Goal: Find specific page/section: Find specific page/section

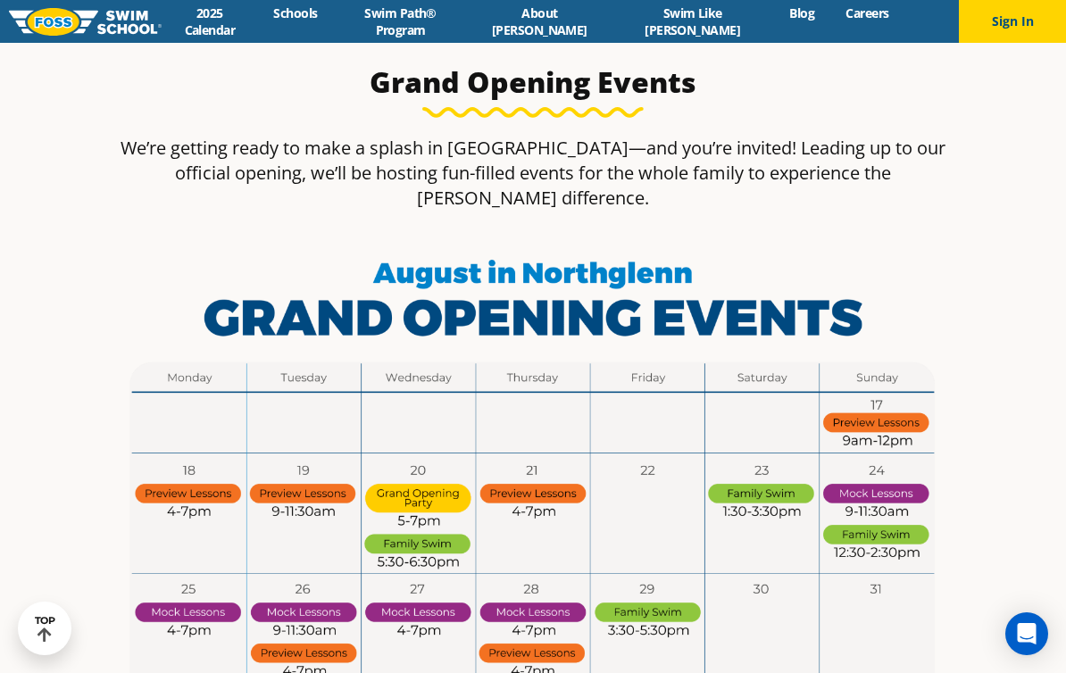
scroll to position [930, 0]
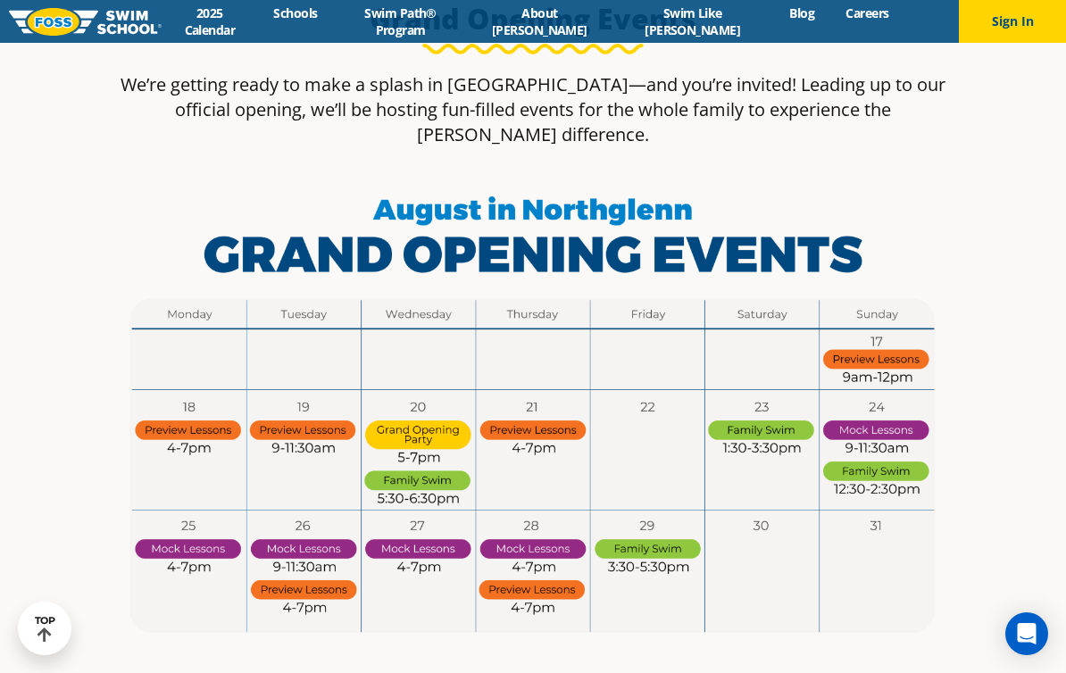
click at [404, 424] on img at bounding box center [532, 415] width 839 height 472
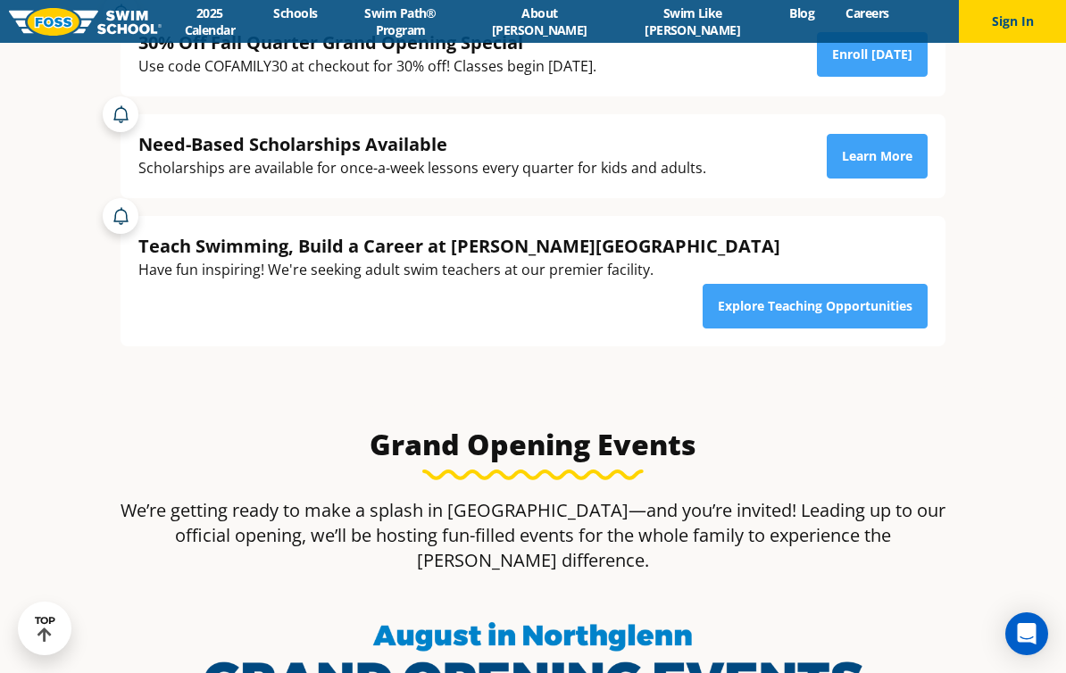
scroll to position [481, 0]
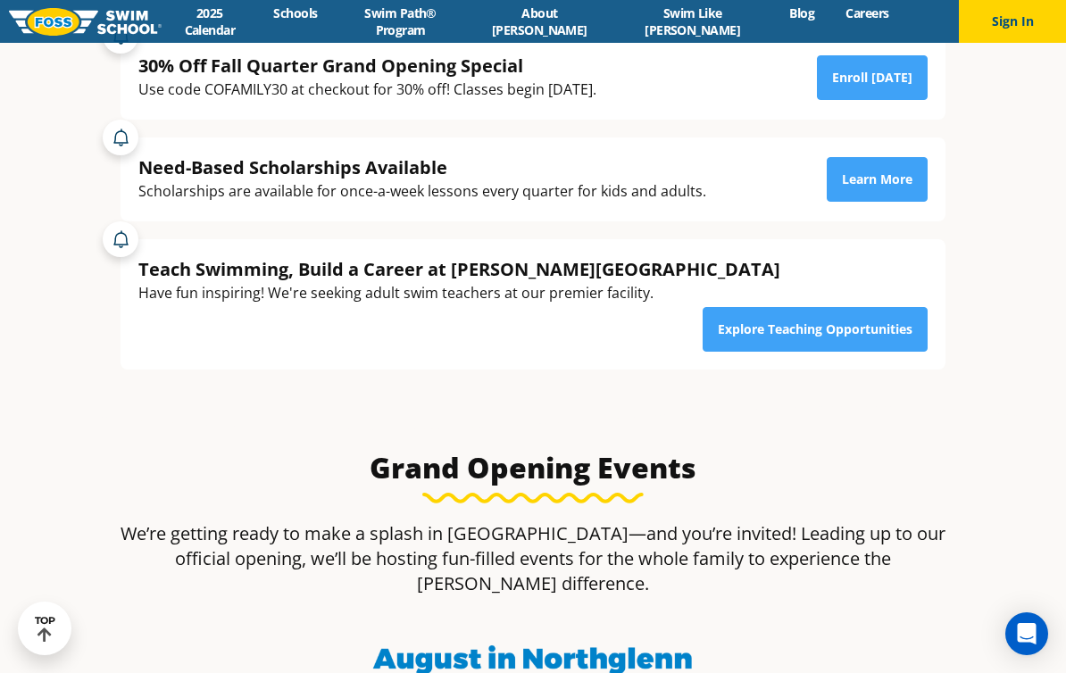
click at [437, 28] on link "Swim Path® Program" at bounding box center [400, 21] width 135 height 34
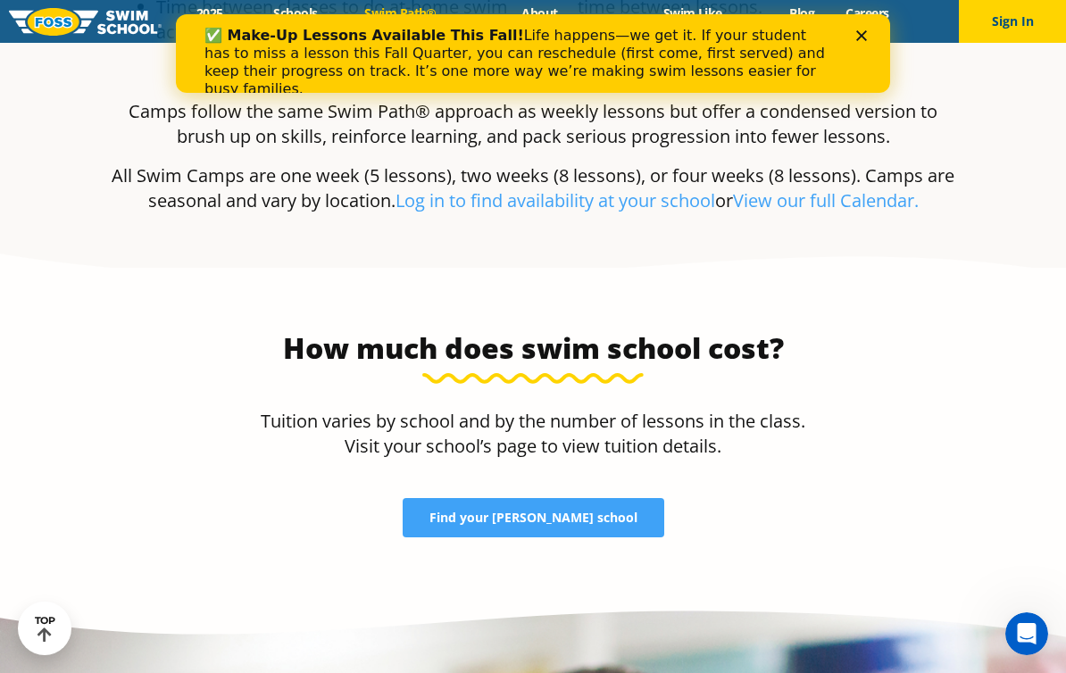
scroll to position [3537, 0]
click at [496, 512] on span "Find your FOSS school" at bounding box center [533, 518] width 208 height 12
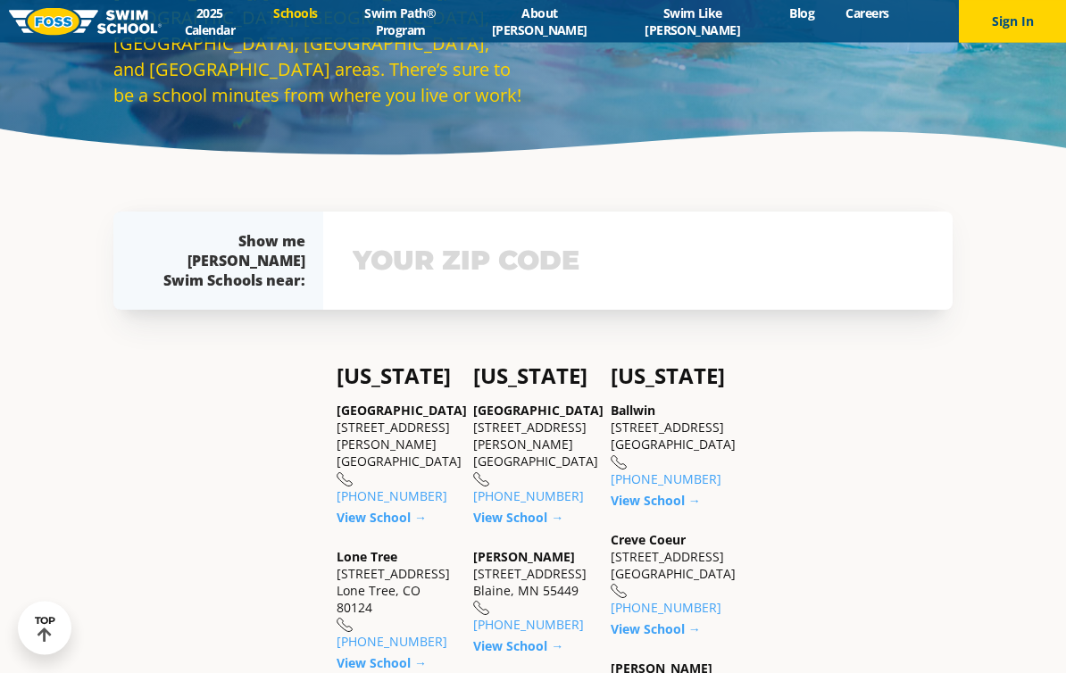
scroll to position [305, 0]
click at [384, 286] on input "text" at bounding box center [637, 261] width 579 height 52
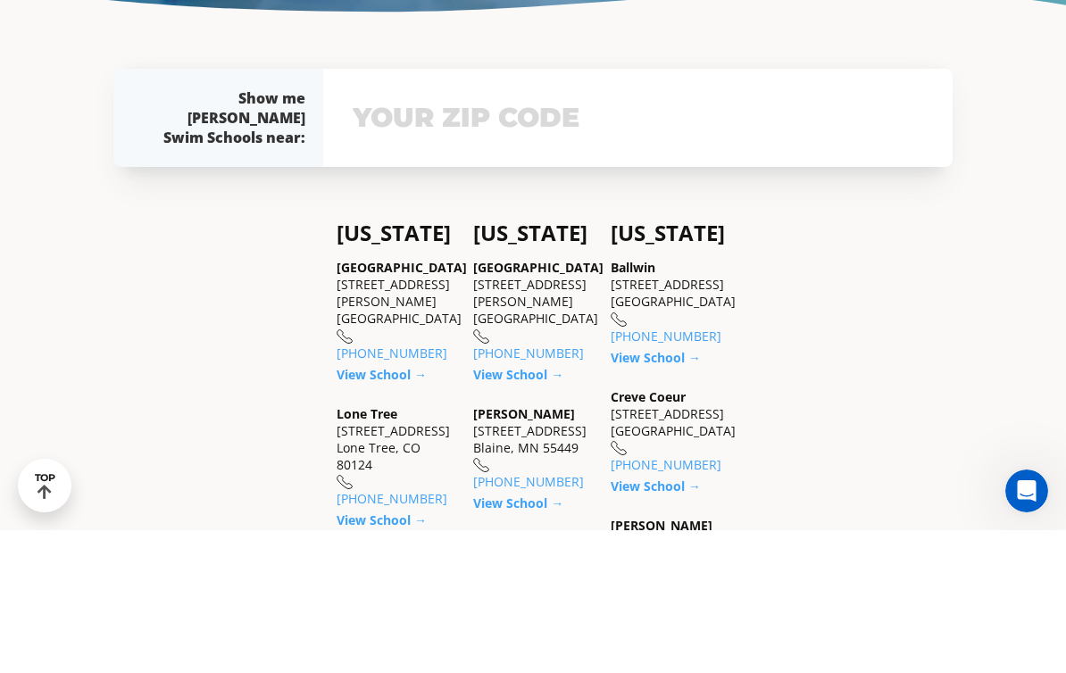
scroll to position [0, 0]
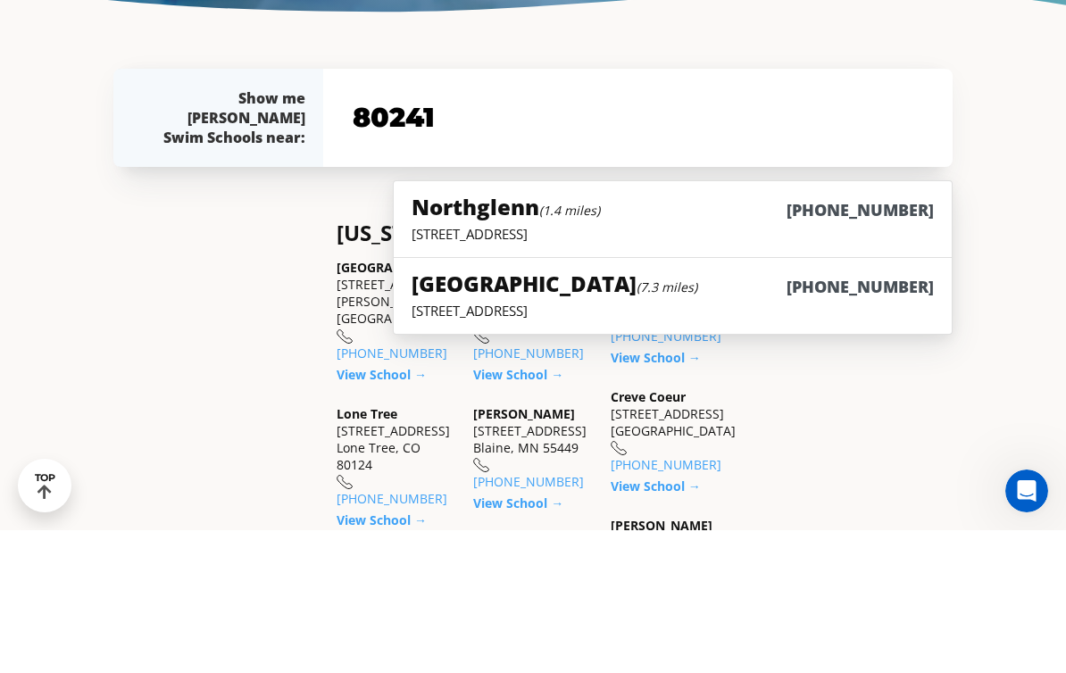
type input "80241"
click at [464, 335] on div "Northglenn (1.4 miles) (983) 203-1060" at bounding box center [673, 351] width 522 height 33
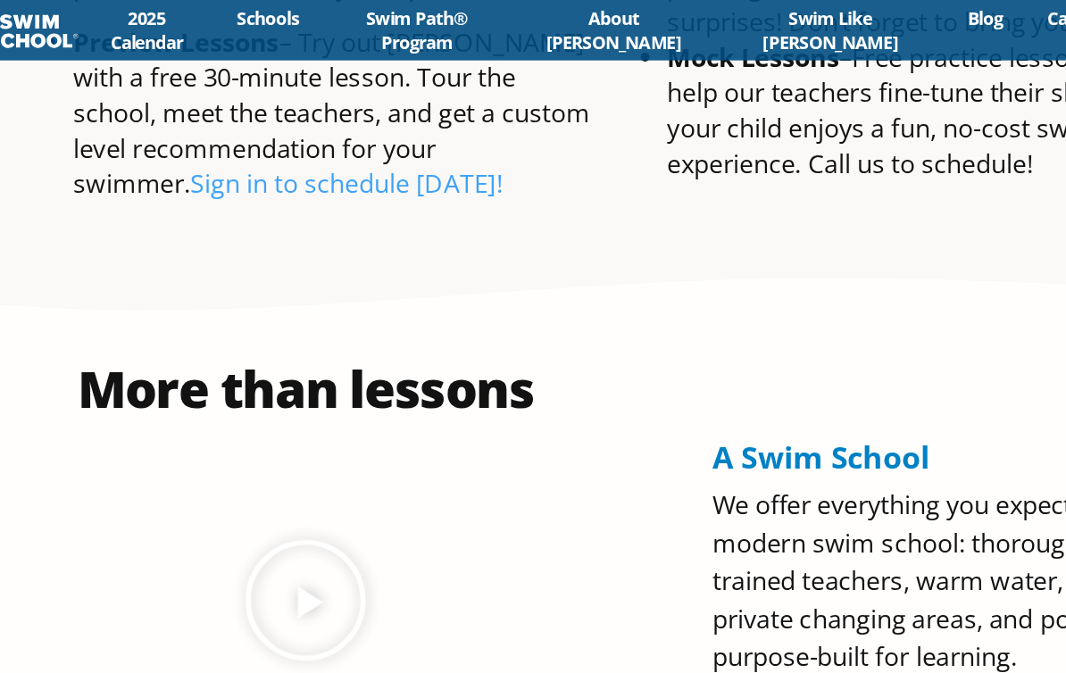
scroll to position [1677, 0]
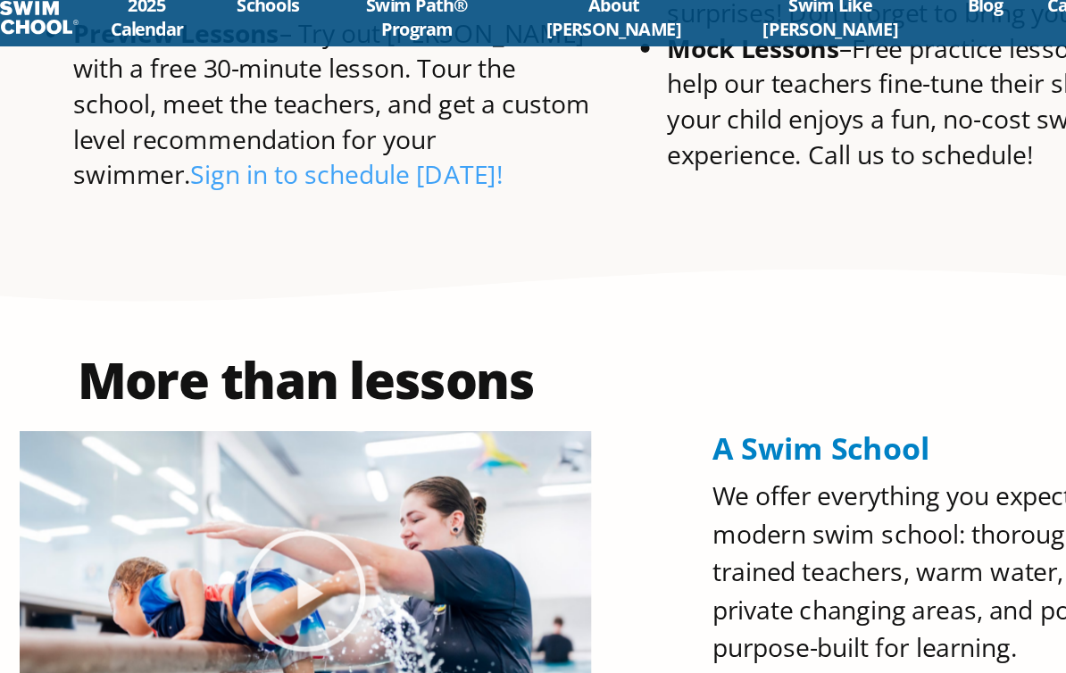
click at [278, 383] on icon "Play Video" at bounding box center [322, 427] width 89 height 89
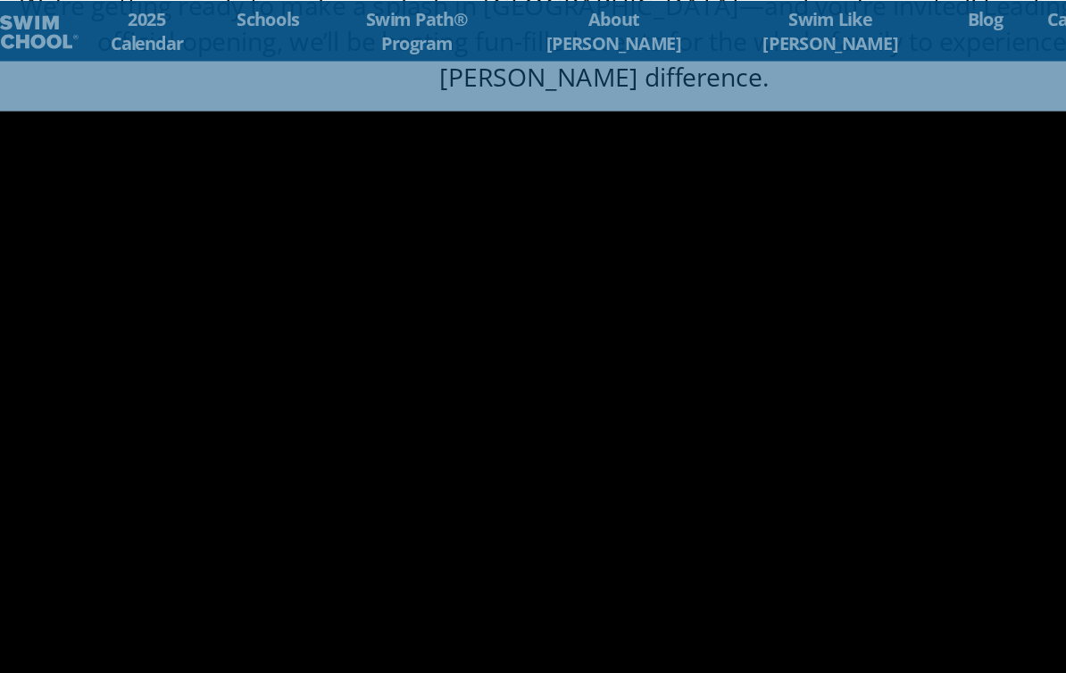
scroll to position [1009, 0]
